Goal: Navigation & Orientation: Understand site structure

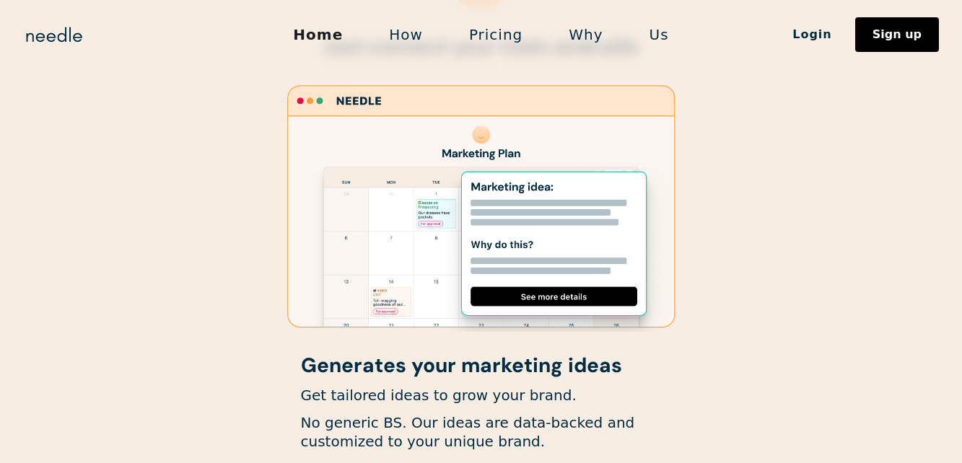
scroll to position [754, 0]
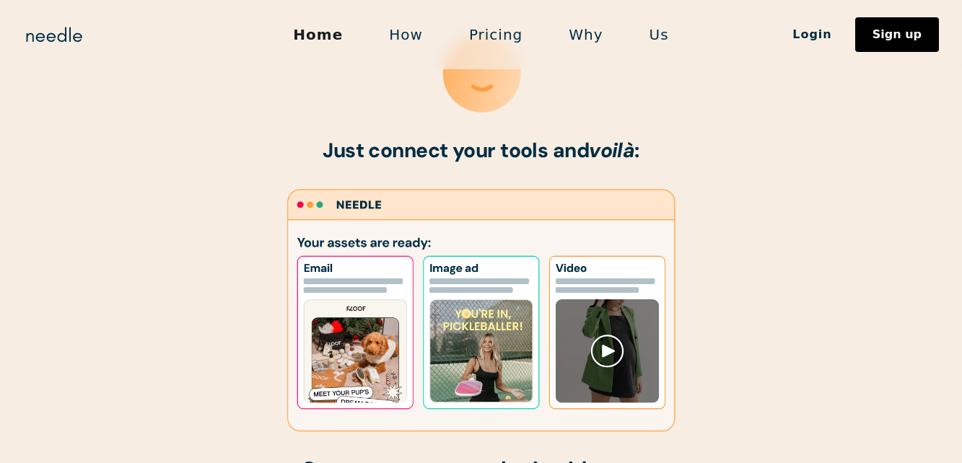
click at [401, 44] on link "How" at bounding box center [406, 34] width 80 height 30
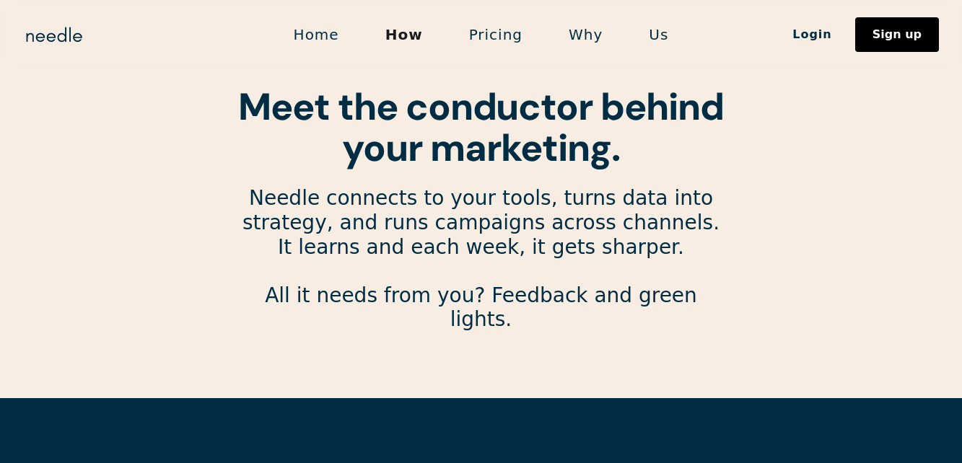
click at [505, 35] on link "Pricing" at bounding box center [496, 34] width 100 height 30
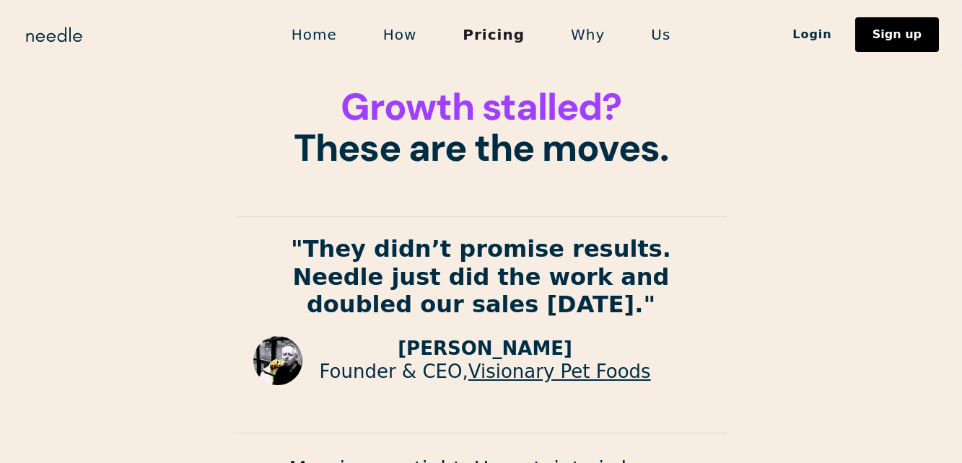
click at [589, 37] on link "Why" at bounding box center [588, 34] width 80 height 30
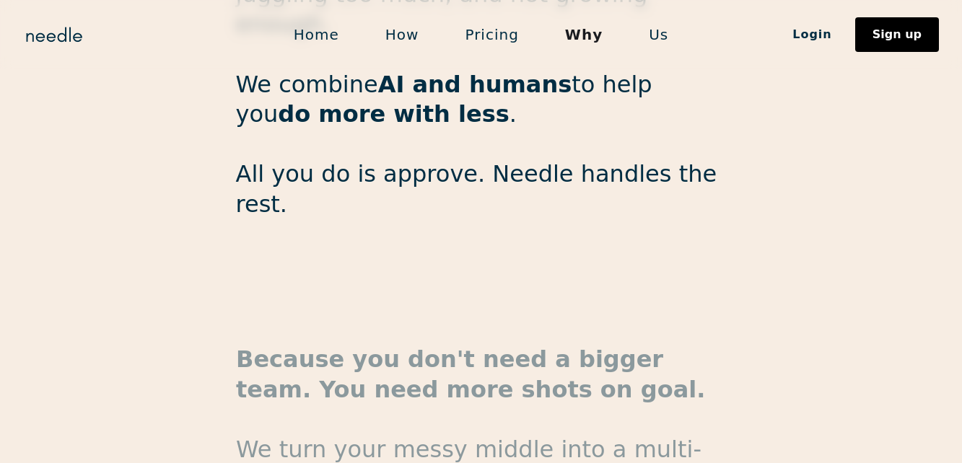
scroll to position [2411, 0]
